Goal: Task Accomplishment & Management: Manage account settings

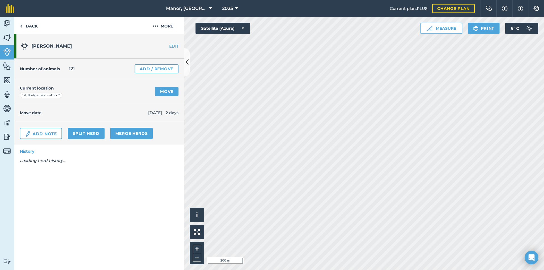
click at [186, 99] on div "Activity Fields Livestock Features Maps Team Vehicles Data Reporting Billing Tu…" at bounding box center [272, 143] width 544 height 253
click at [162, 92] on link "Move" at bounding box center [167, 91] width 24 height 9
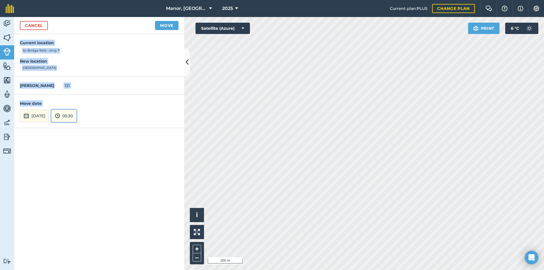
click at [75, 116] on button "05:30" at bounding box center [63, 116] width 25 height 12
click at [78, 73] on button "05:00" at bounding box center [65, 73] width 27 height 9
click at [163, 26] on button "Move" at bounding box center [167, 25] width 24 height 9
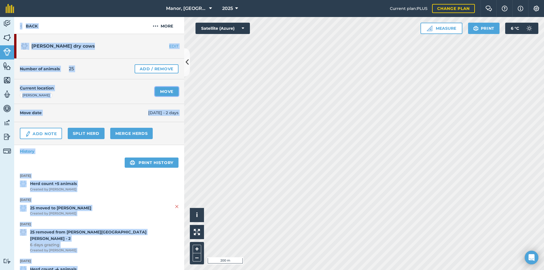
click at [159, 92] on link "Move" at bounding box center [167, 91] width 24 height 9
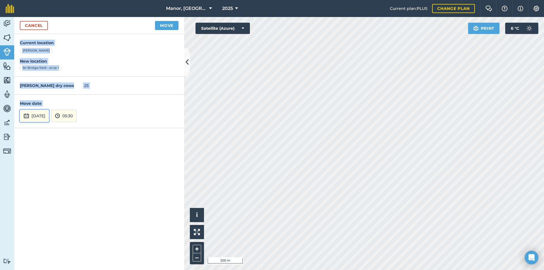
click at [49, 116] on button "[DATE]" at bounding box center [34, 116] width 29 height 12
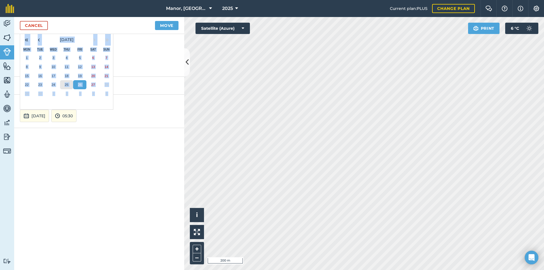
click at [66, 84] on abbr "25" at bounding box center [67, 85] width 4 height 4
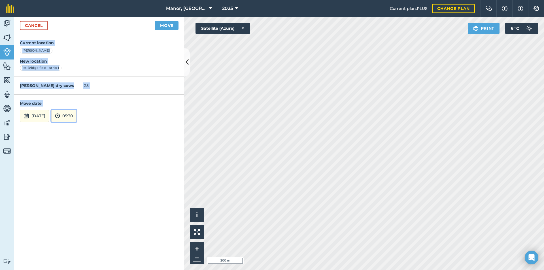
click at [60, 116] on img at bounding box center [57, 116] width 5 height 7
click at [76, 95] on button "14:30" at bounding box center [65, 92] width 27 height 9
click at [162, 27] on button "Move" at bounding box center [167, 25] width 24 height 9
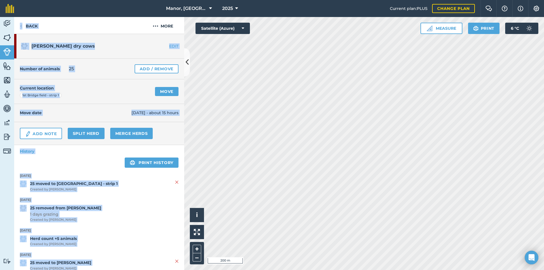
click at [125, 45] on h1 "[PERSON_NAME] dry cows" at bounding box center [85, 46] width 128 height 18
